Goal: Task Accomplishment & Management: Manage account settings

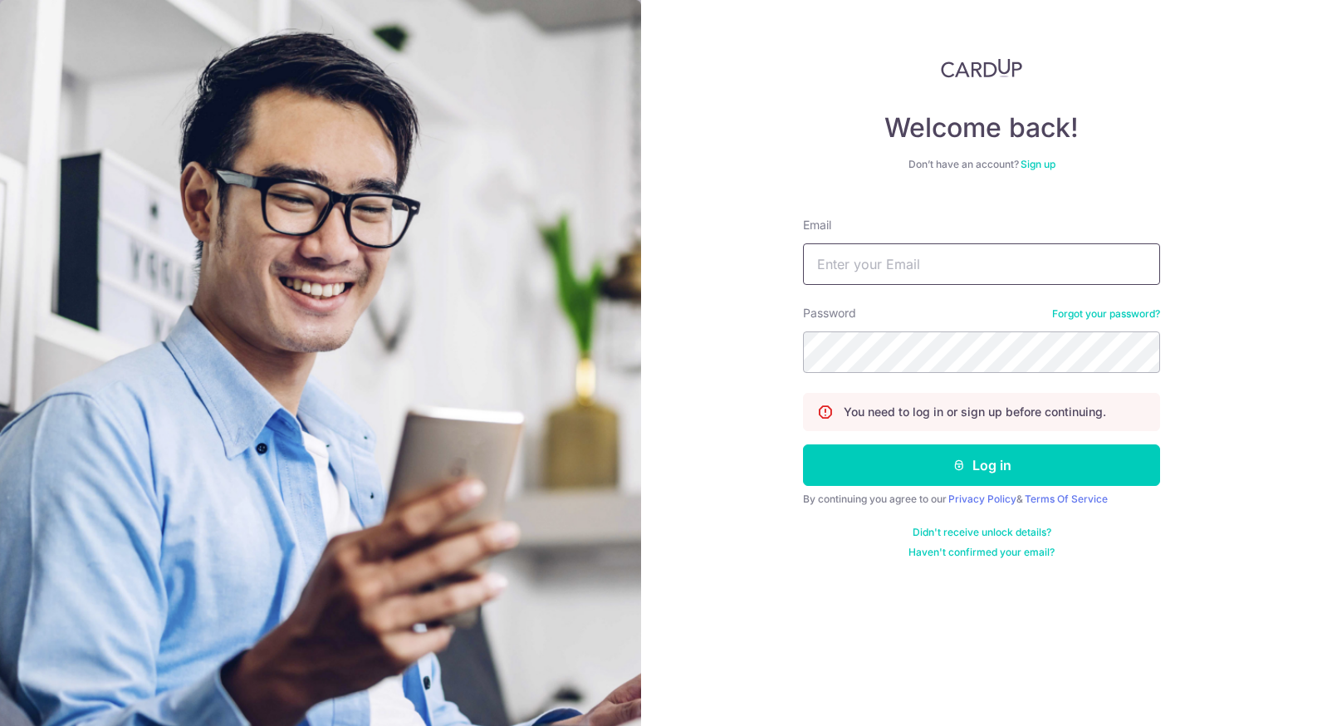
type input "[EMAIL_ADDRESS][DOMAIN_NAME]"
click at [914, 467] on button "Log in" at bounding box center [981, 465] width 357 height 42
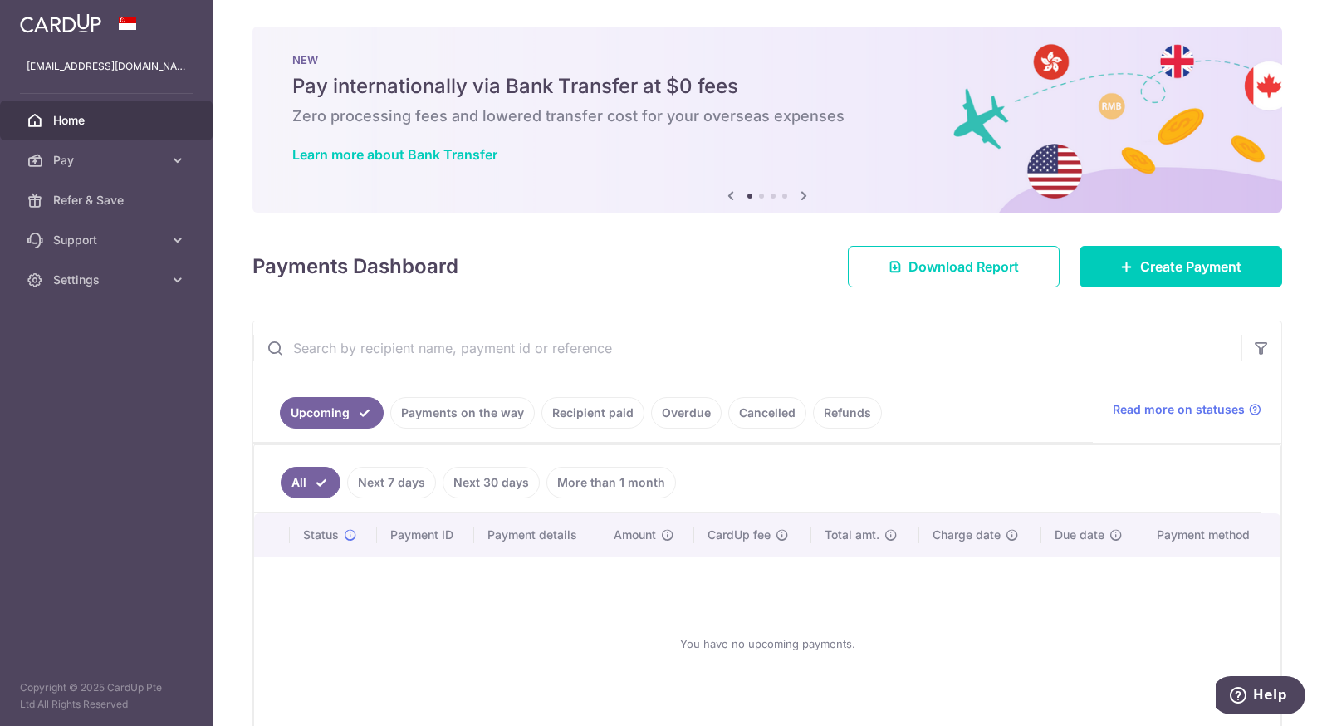
click at [488, 415] on link "Payments on the way" at bounding box center [462, 413] width 144 height 32
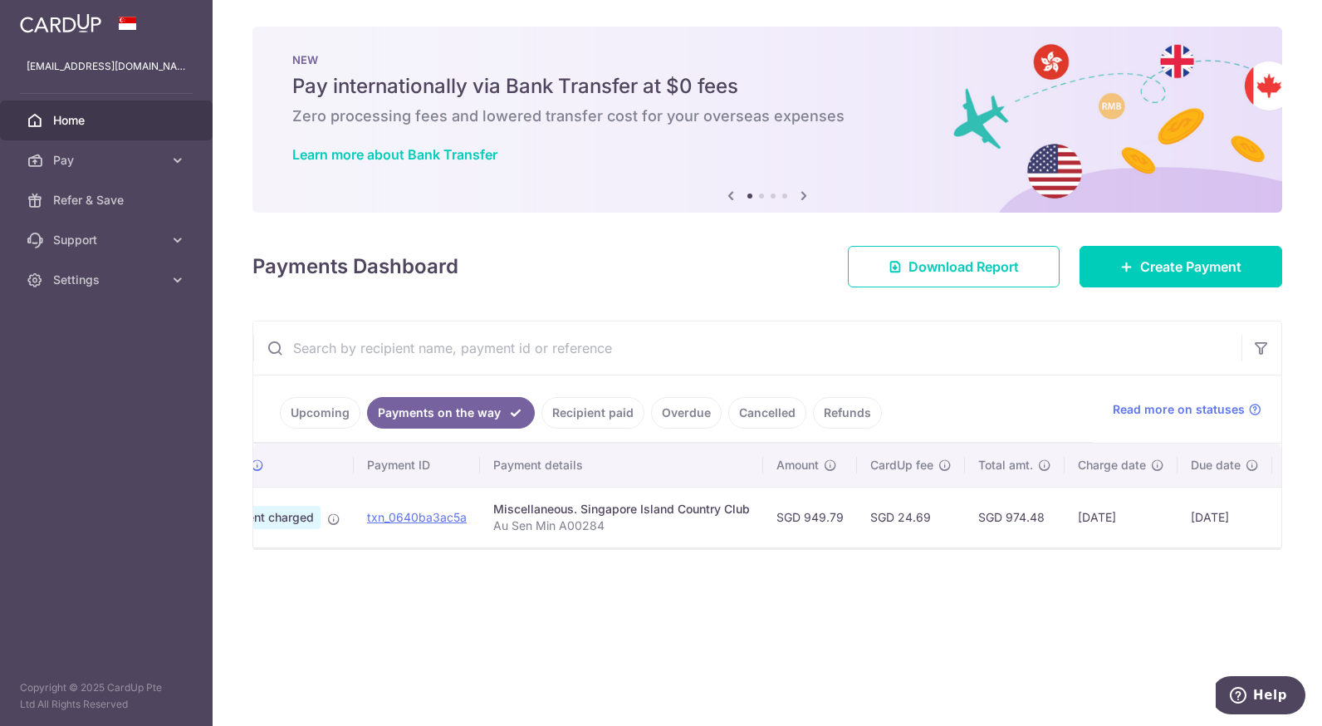
scroll to position [0, 198]
